Goal: Transaction & Acquisition: Obtain resource

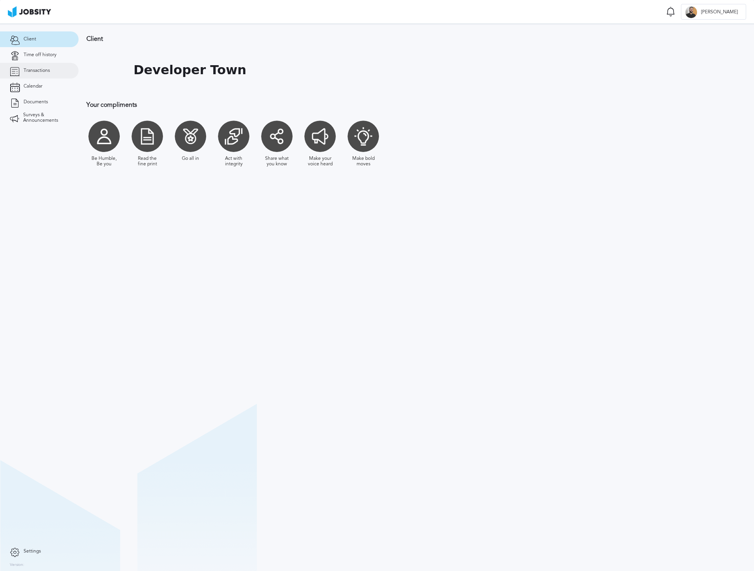
click at [37, 70] on span "Transactions" at bounding box center [37, 70] width 26 height 5
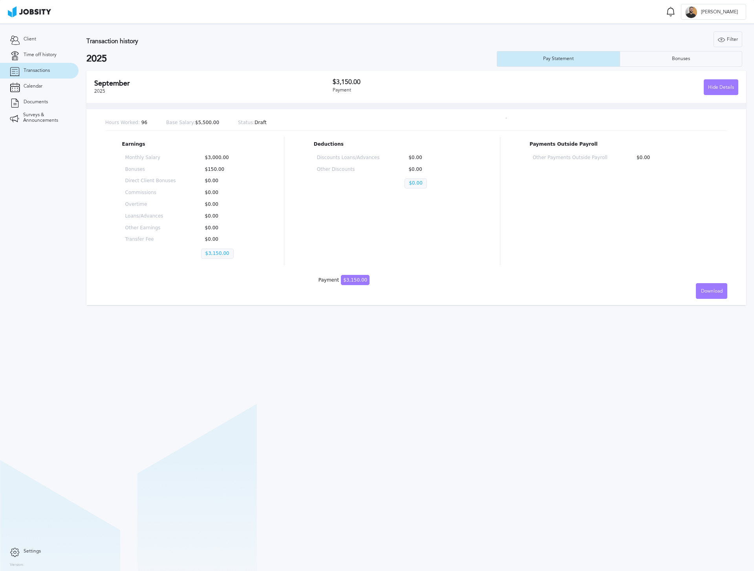
click at [623, 291] on div "Hours Worked: 96 Base Salary: $5,500.00 Status: Draft Earnings Monthly Salary $…" at bounding box center [416, 204] width 660 height 202
click at [716, 293] on span "Download" at bounding box center [712, 291] width 22 height 5
click at [704, 290] on li "English" at bounding box center [711, 291] width 31 height 16
click at [45, 99] on span "Documents" at bounding box center [36, 101] width 24 height 5
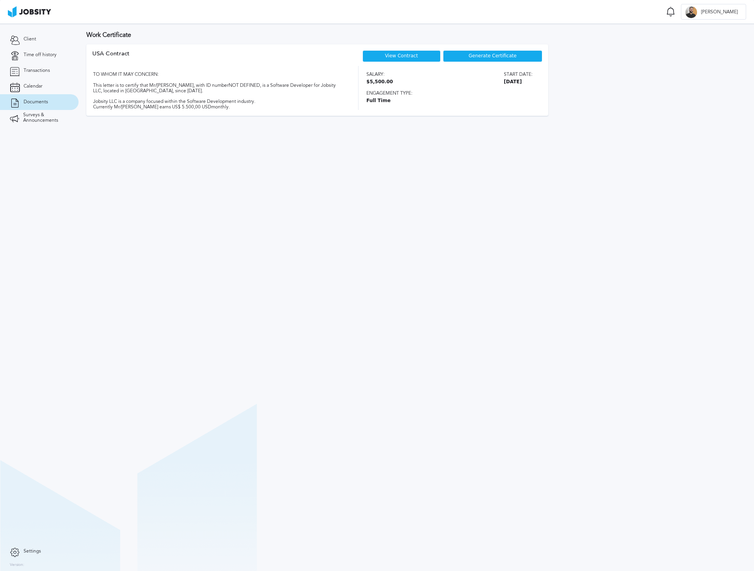
click at [401, 55] on link "View Contract" at bounding box center [401, 55] width 33 height 5
click at [188, 209] on section "Work Certificate USA [DEMOGRAPHIC_DATA] View Contract Generate Certificate TO W…" at bounding box center [417, 298] width 676 height 548
click at [30, 66] on link "Transactions" at bounding box center [39, 71] width 79 height 16
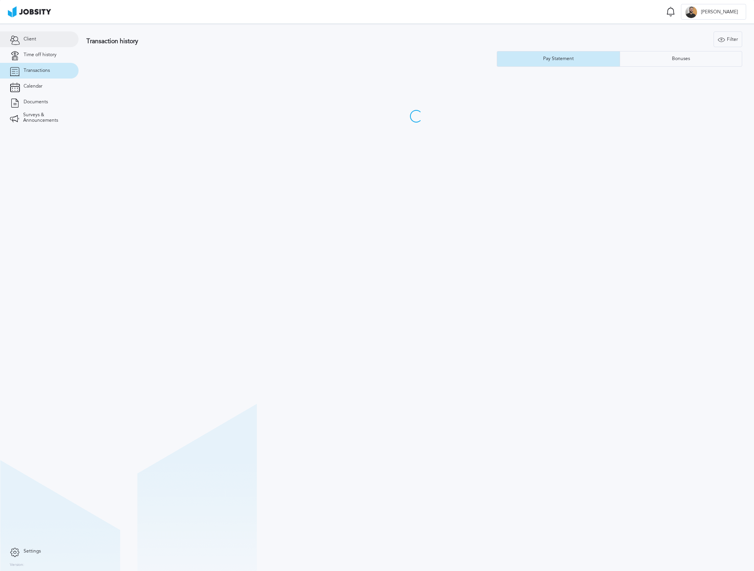
click at [61, 44] on link "Client" at bounding box center [39, 39] width 79 height 16
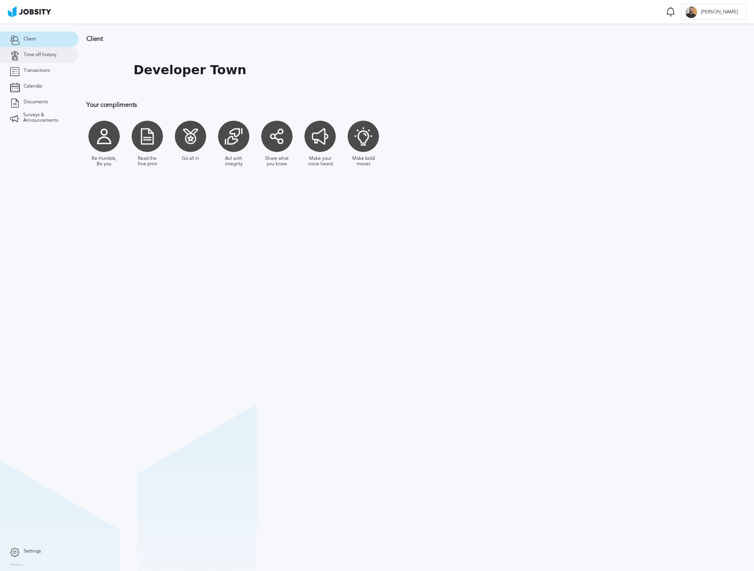
click at [44, 52] on span "Time off history" at bounding box center [40, 54] width 33 height 5
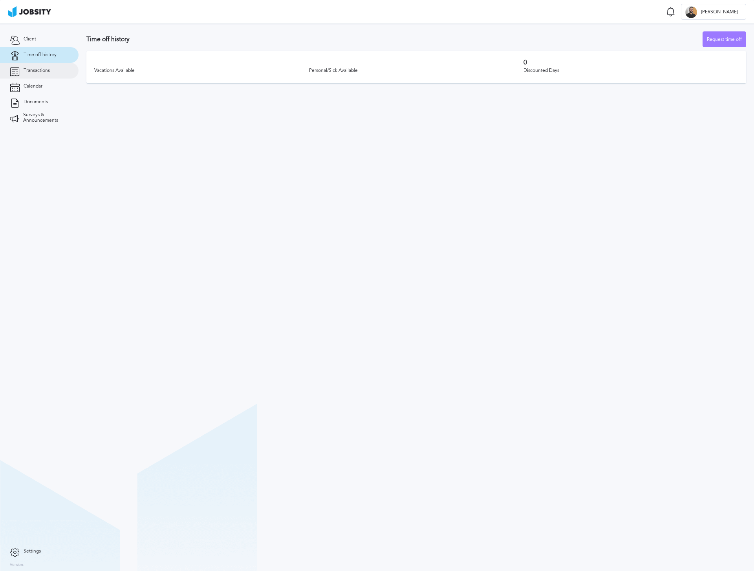
click at [38, 66] on link "Transactions" at bounding box center [39, 71] width 79 height 16
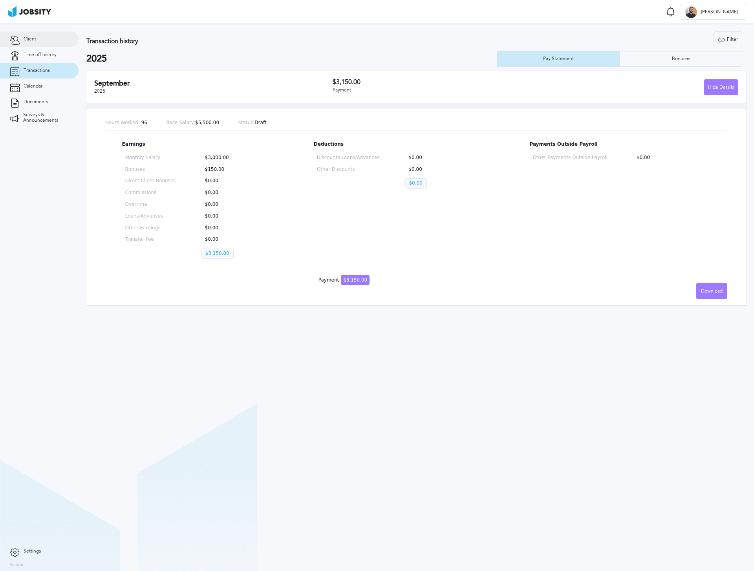
click at [31, 36] on link "Client" at bounding box center [39, 39] width 79 height 16
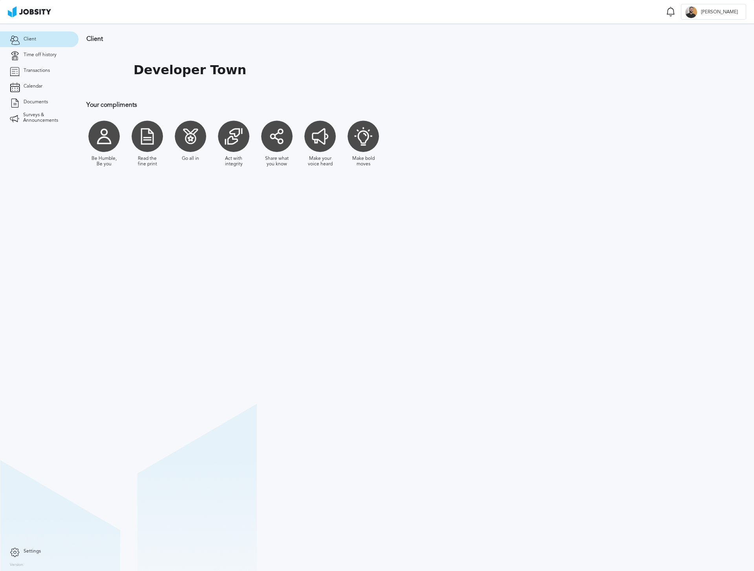
click at [234, 279] on section "Client Developer Town Your compliments Be Humble, Be you Read the fine print Go…" at bounding box center [417, 298] width 676 height 548
click at [173, 318] on section "Client Developer Town Your compliments Be Humble, Be you Read the fine print Go…" at bounding box center [417, 298] width 676 height 548
click at [371, 287] on section "Client Developer Town Your compliments Be Humble, Be you Read the fine print Go…" at bounding box center [417, 298] width 676 height 548
click at [378, 284] on section "Client Developer Town Your compliments Be Humble, Be you Read the fine print Go…" at bounding box center [417, 298] width 676 height 548
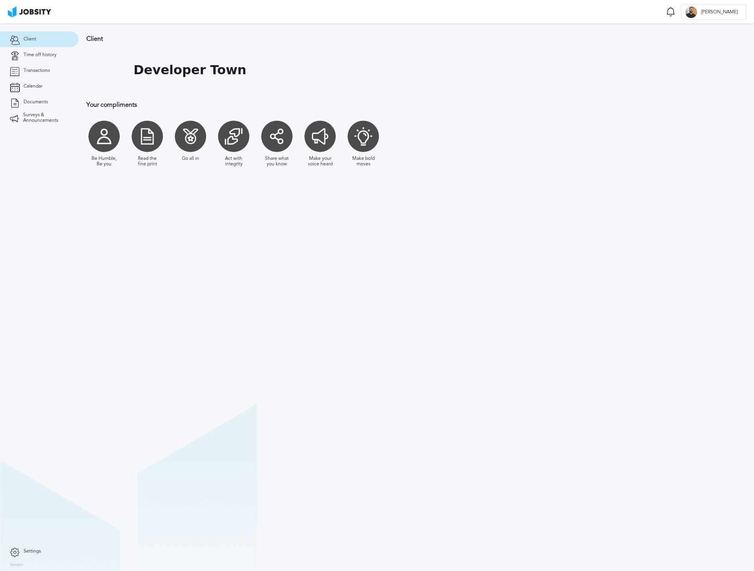
click at [301, 290] on section "Client Developer Town Your compliments Be Humble, Be you Read the fine print Go…" at bounding box center [417, 298] width 676 height 548
